Goal: Transaction & Acquisition: Purchase product/service

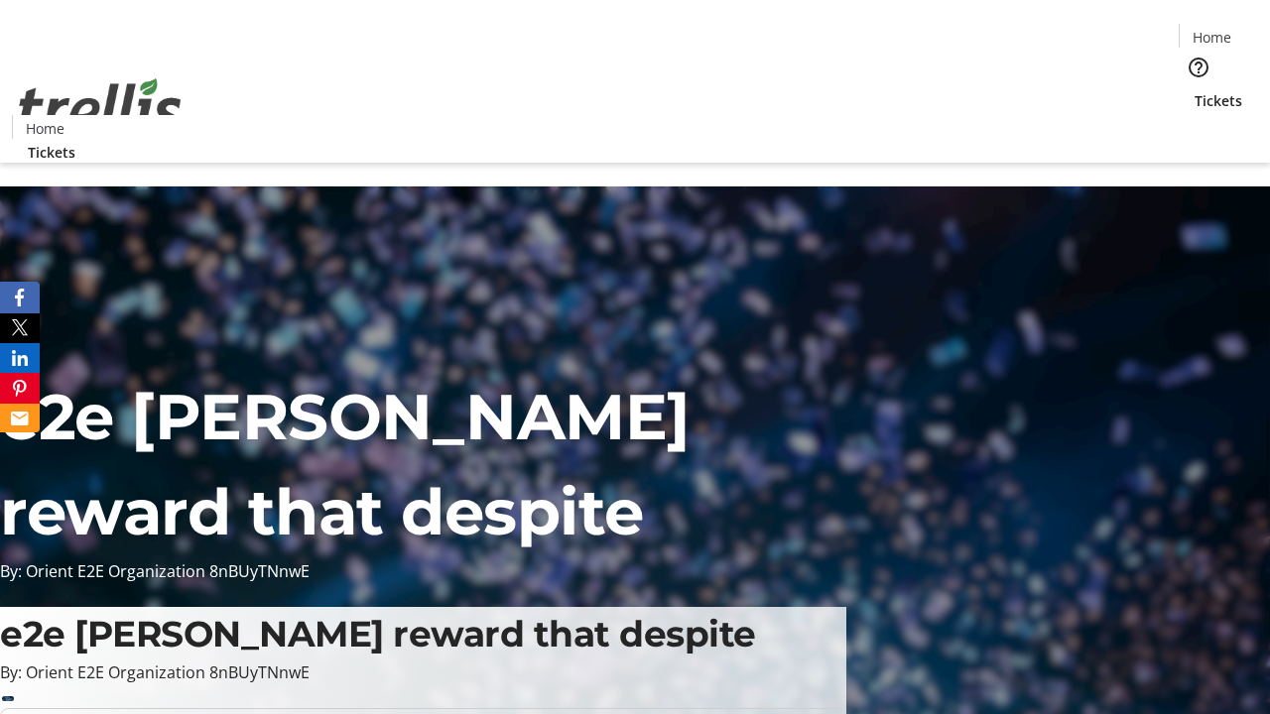
click at [1194, 90] on span "Tickets" at bounding box center [1218, 100] width 48 height 21
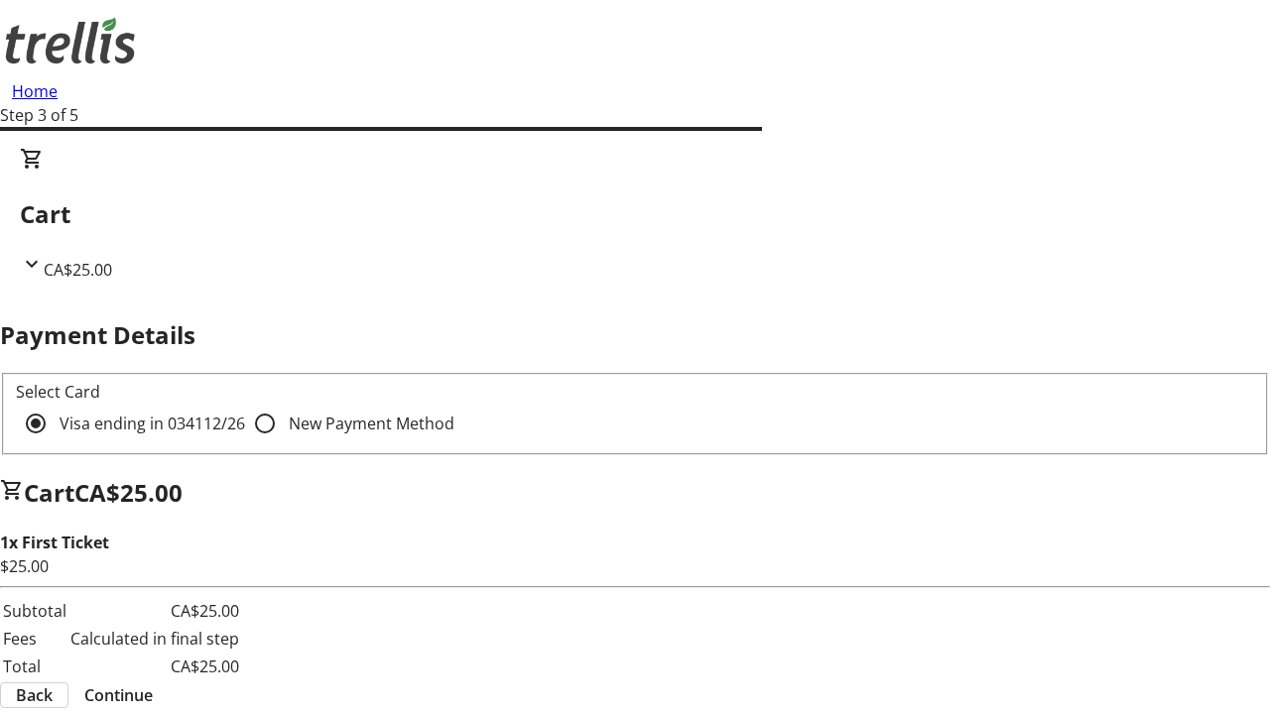
click at [245, 404] on input "New Payment Method" at bounding box center [265, 424] width 40 height 40
radio input "true"
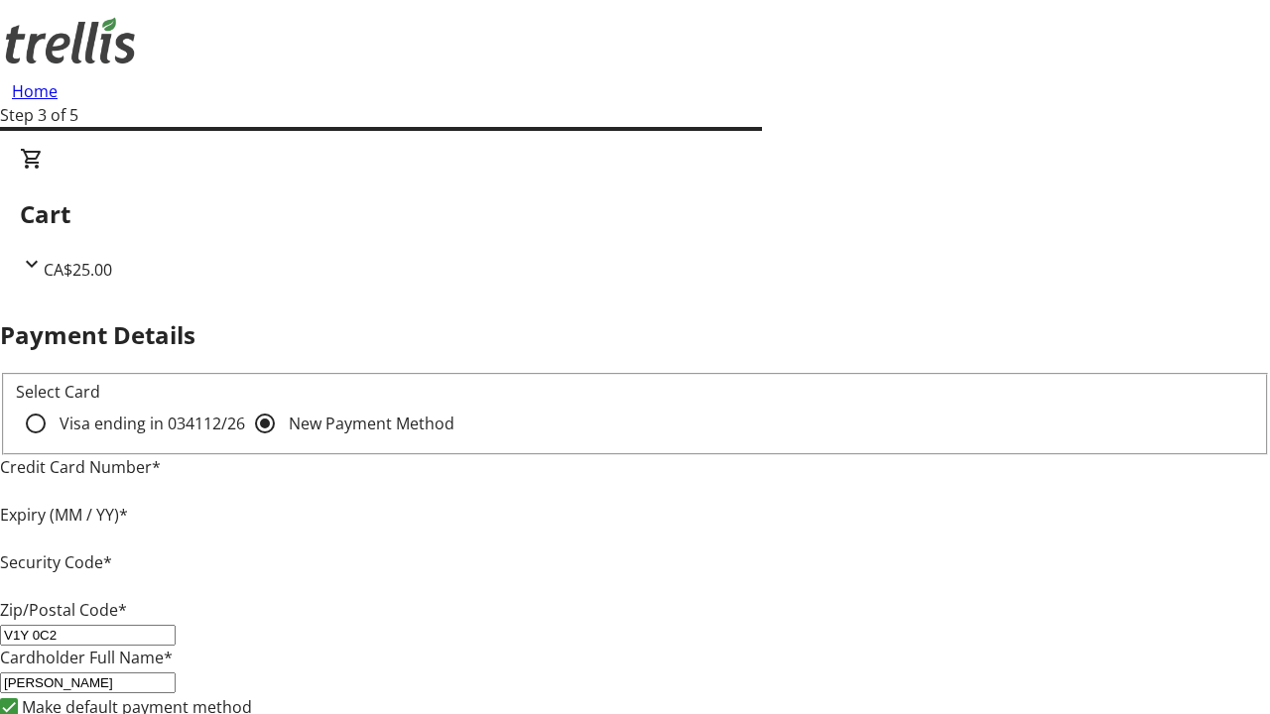
type input "V1Y 0C2"
